Goal: Information Seeking & Learning: Learn about a topic

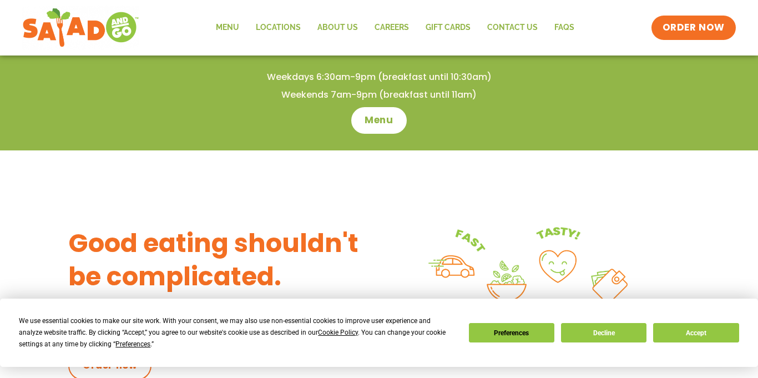
scroll to position [335, 0]
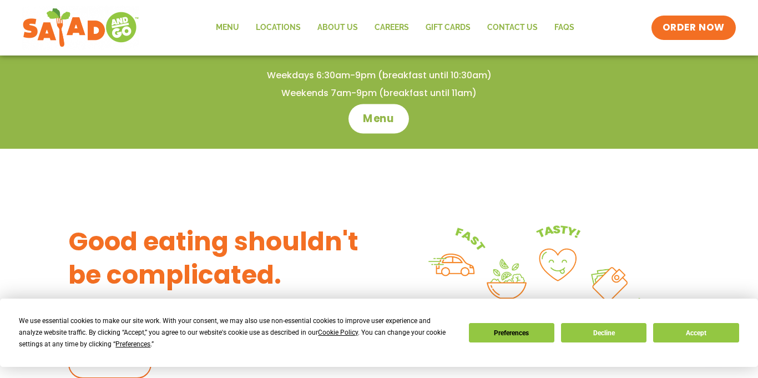
click at [389, 123] on span "Menu" at bounding box center [379, 119] width 32 height 14
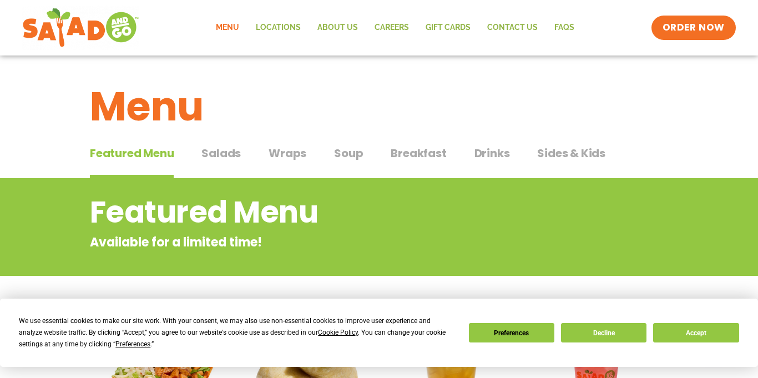
click at [220, 153] on span "Salads" at bounding box center [220, 153] width 39 height 17
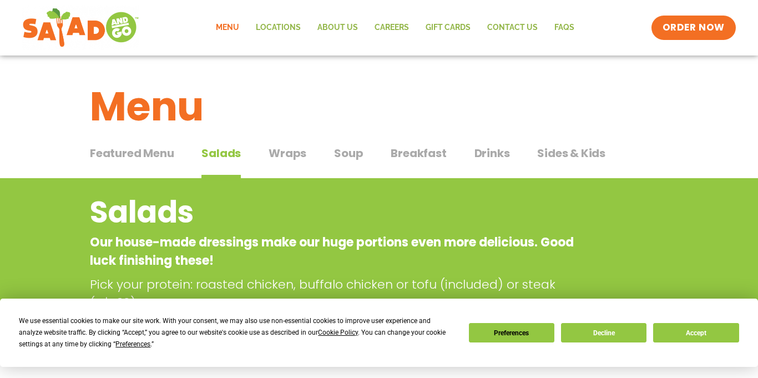
click at [287, 158] on span "Wraps" at bounding box center [288, 153] width 38 height 17
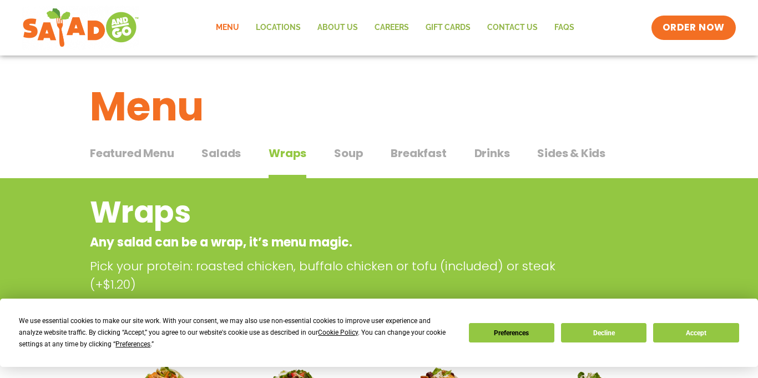
click at [345, 156] on span "Soup" at bounding box center [348, 153] width 29 height 17
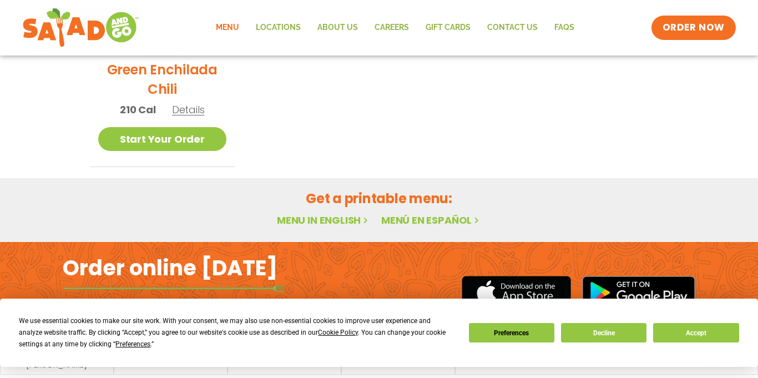
scroll to position [413, 0]
